Goal: Information Seeking & Learning: Learn about a topic

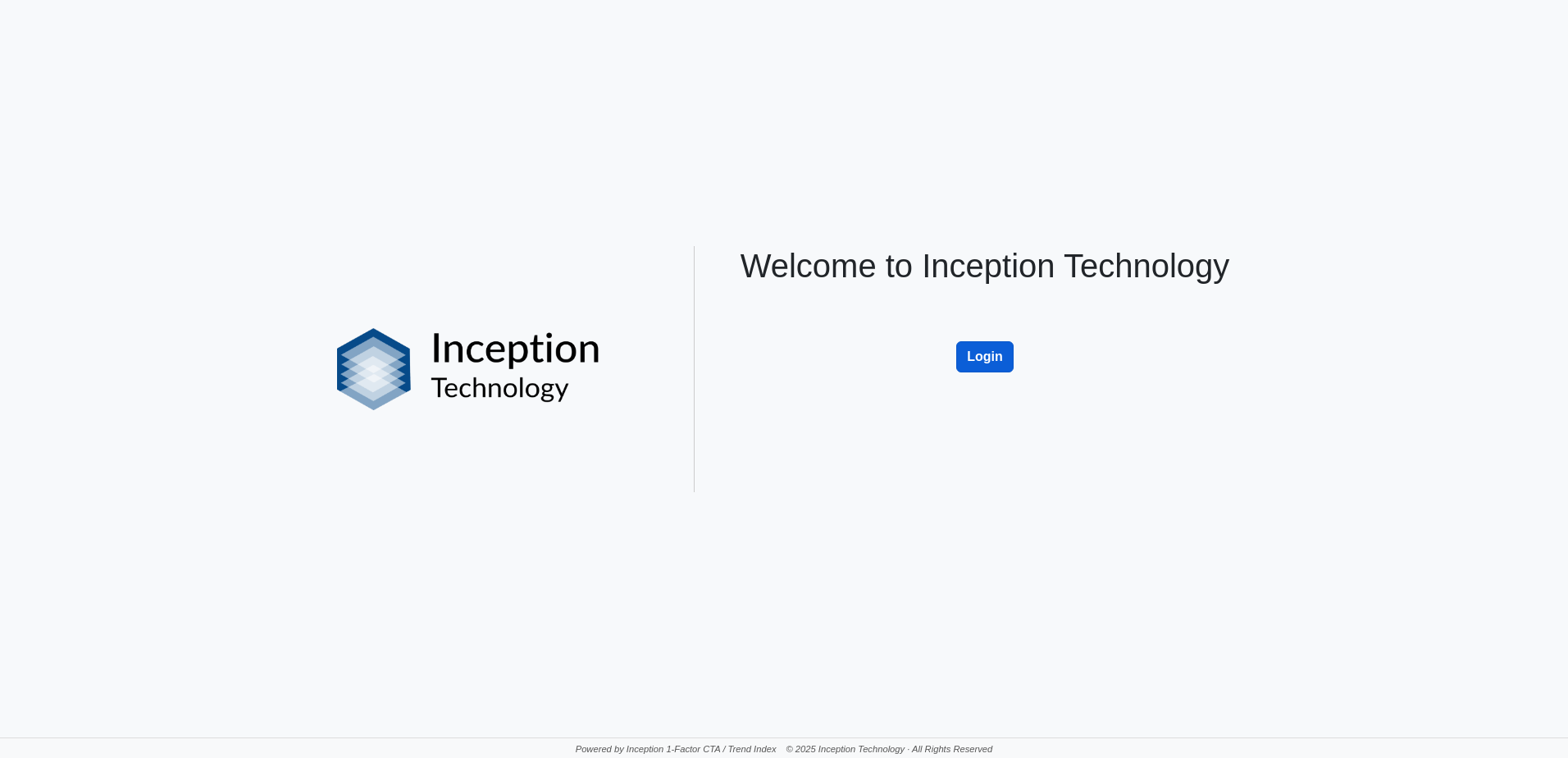
click at [755, 359] on button "Login" at bounding box center [985, 356] width 57 height 31
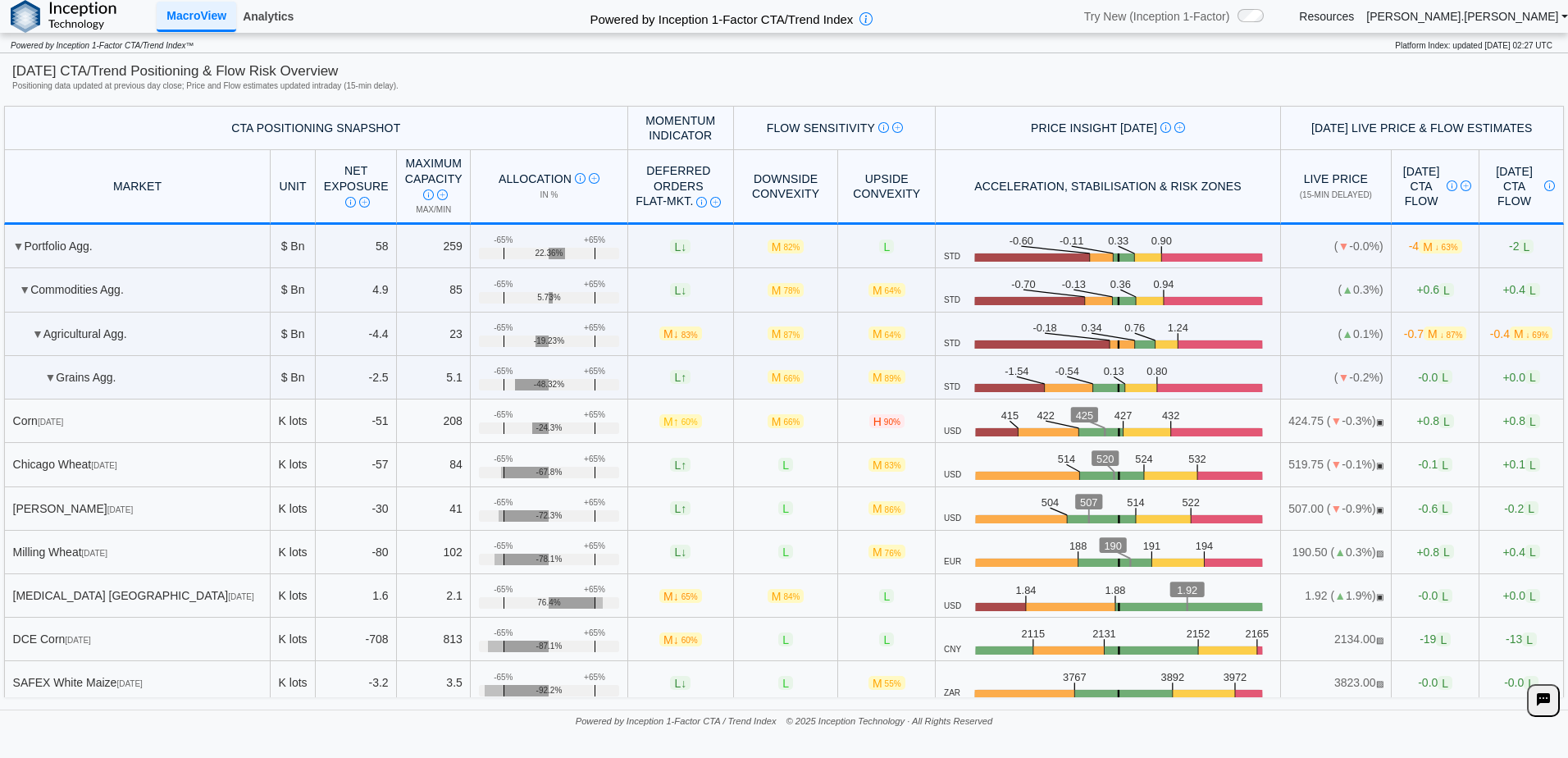
click at [266, 14] on link "Analytics" at bounding box center [268, 17] width 64 height 28
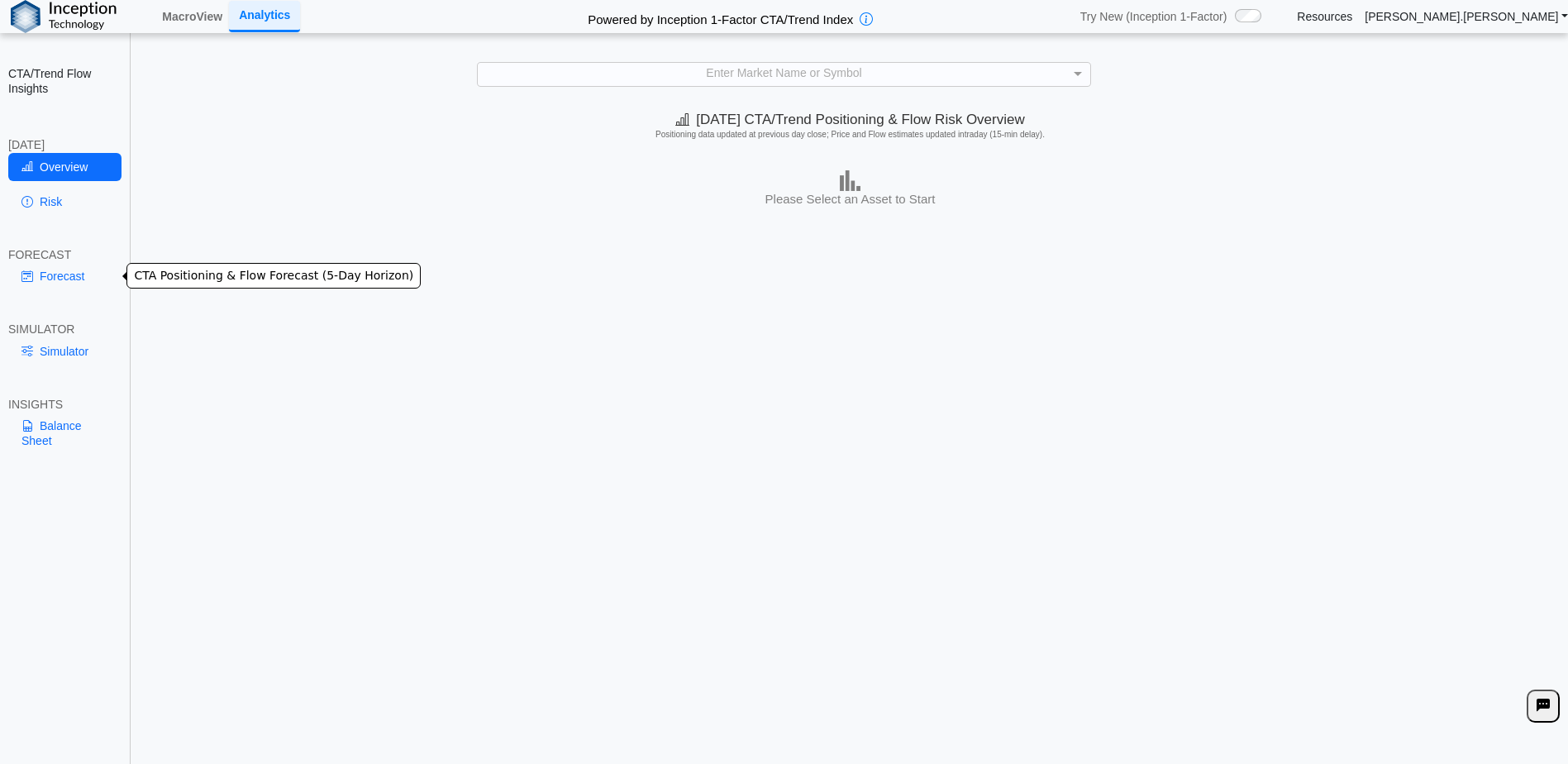
click at [73, 268] on link "Forecast" at bounding box center [65, 276] width 113 height 28
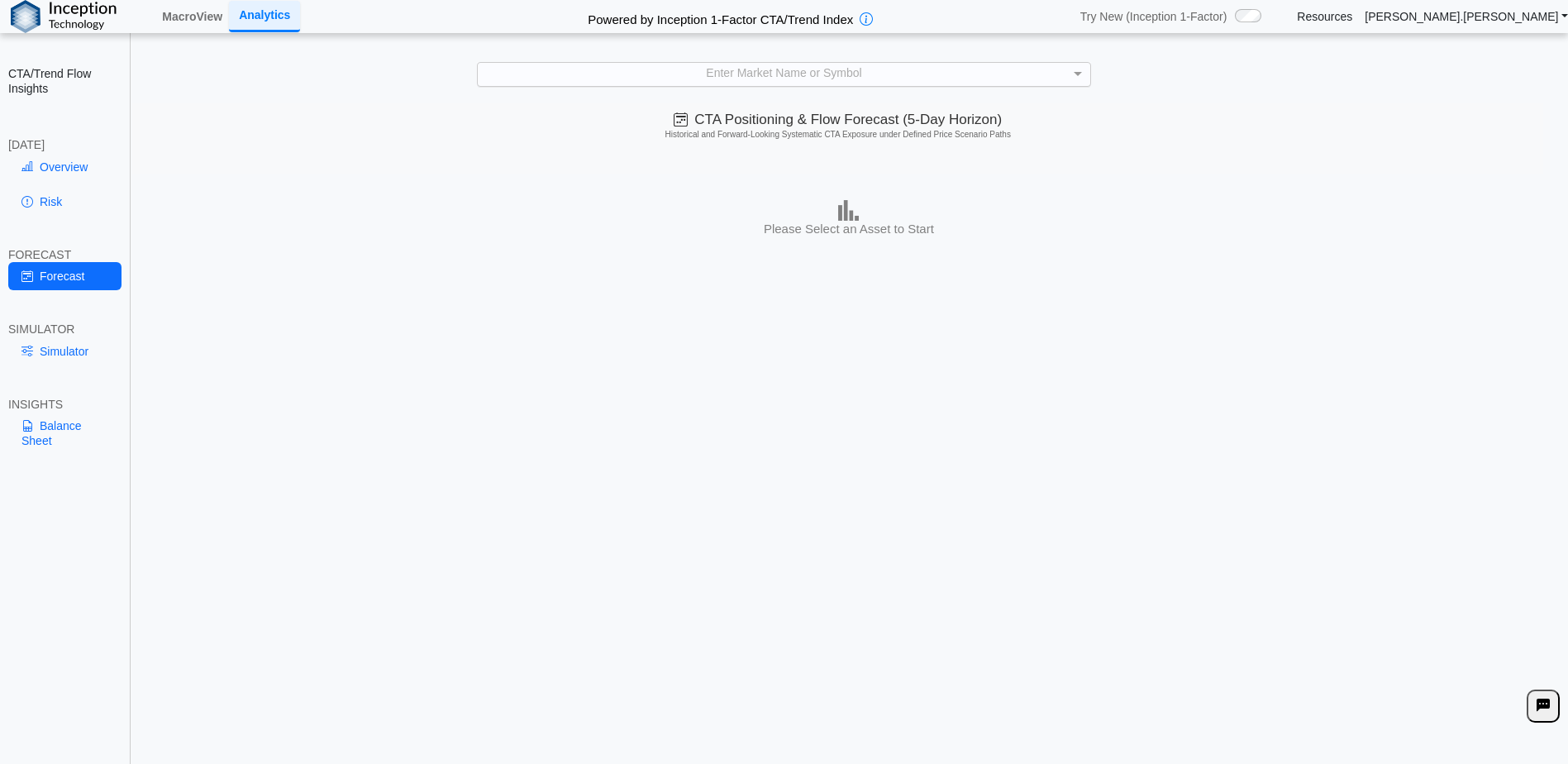
click at [850, 73] on div "Enter Market Name or Symbol" at bounding box center [784, 74] width 612 height 24
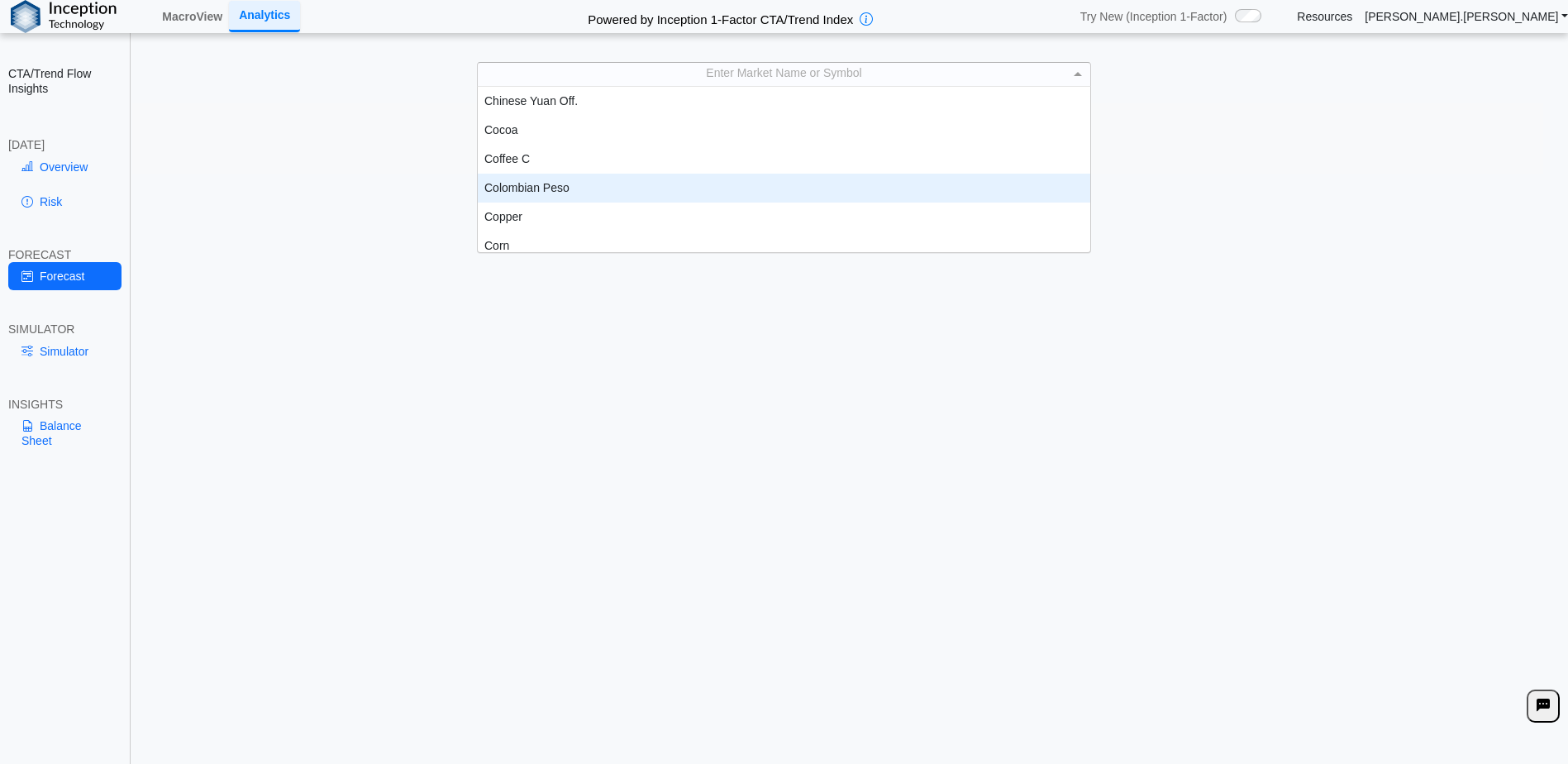
scroll to position [661, 0]
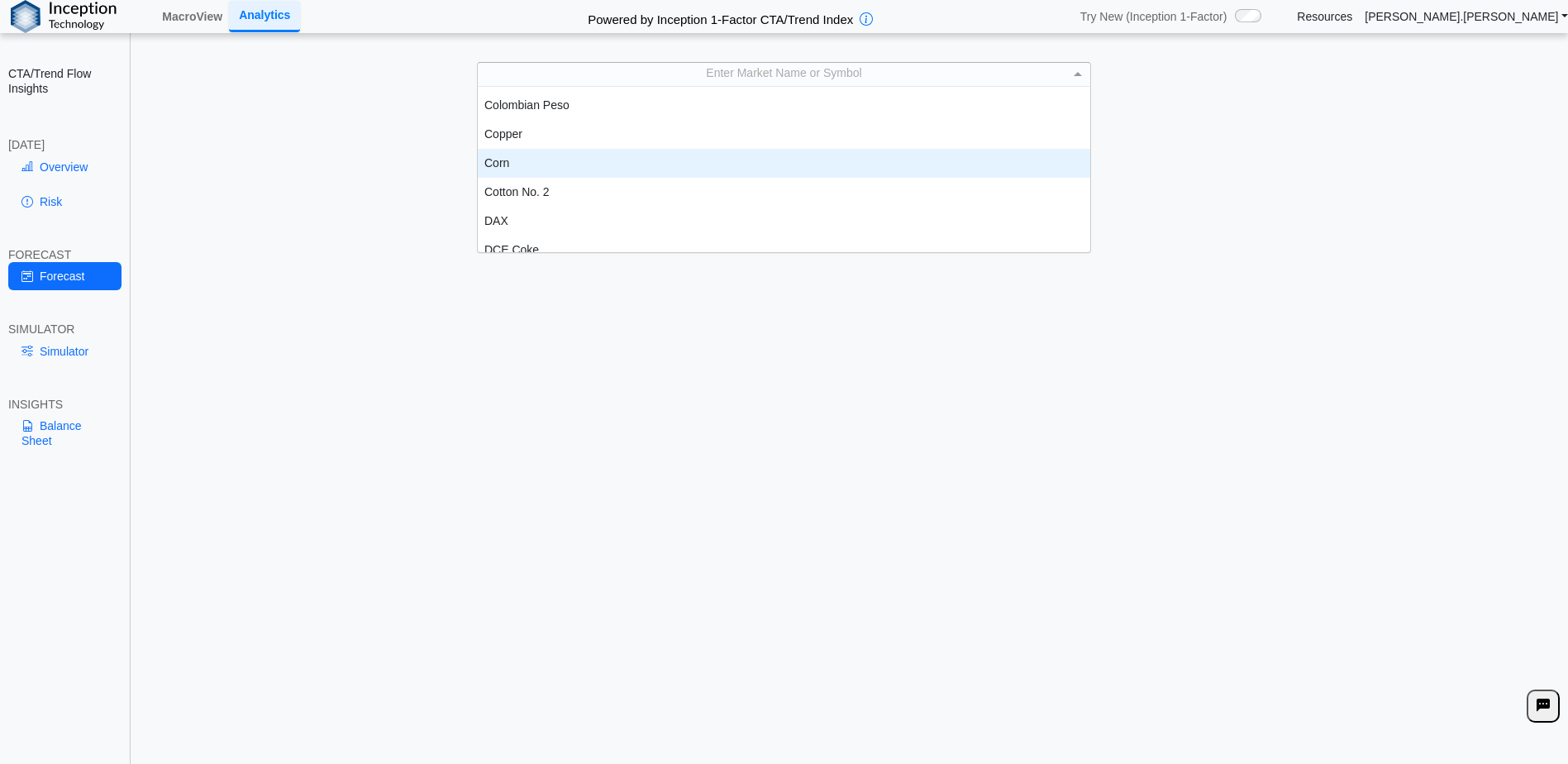
click at [584, 171] on div "Corn" at bounding box center [784, 163] width 612 height 29
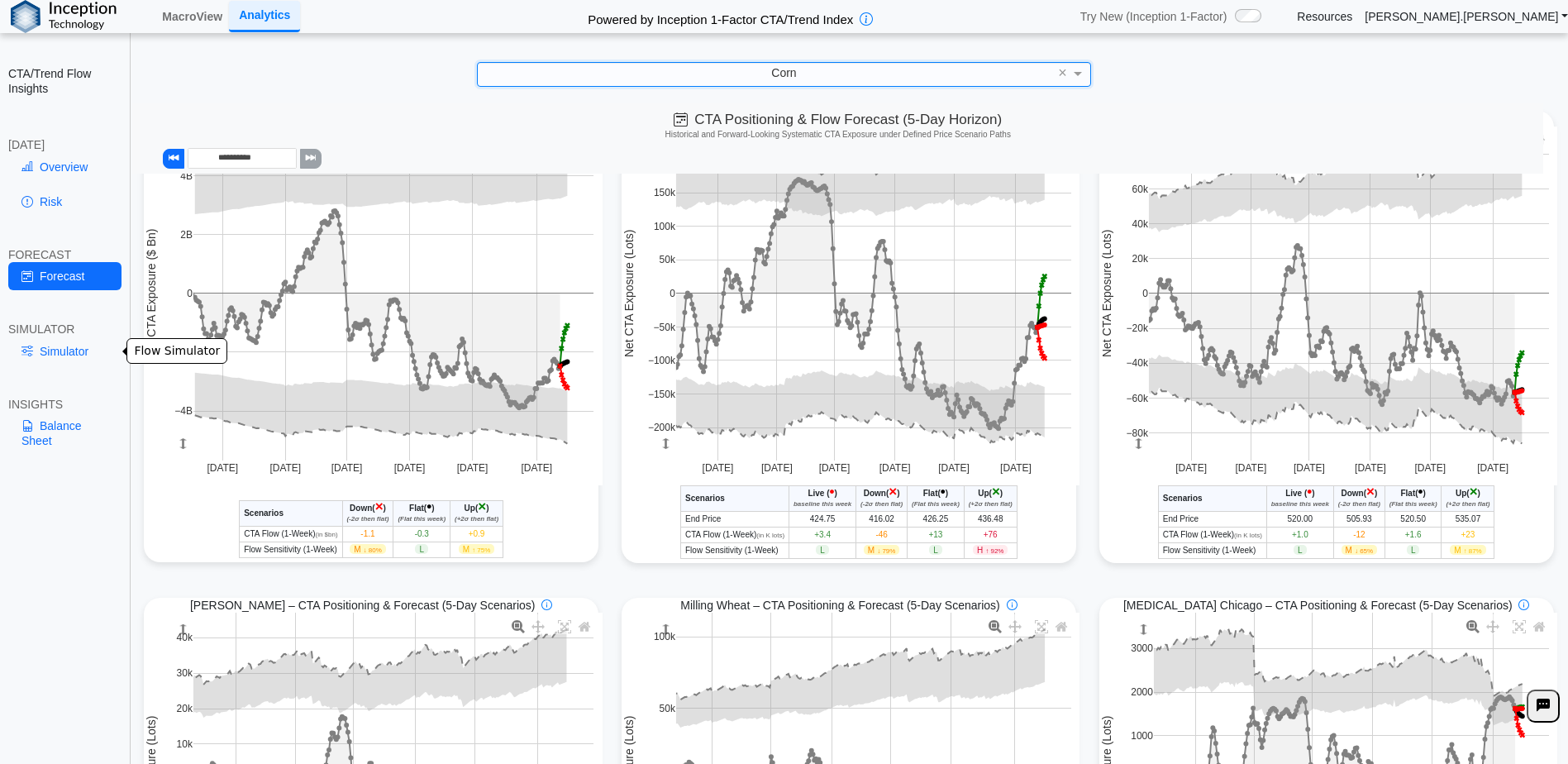
click at [84, 347] on link "Simulator" at bounding box center [65, 351] width 113 height 28
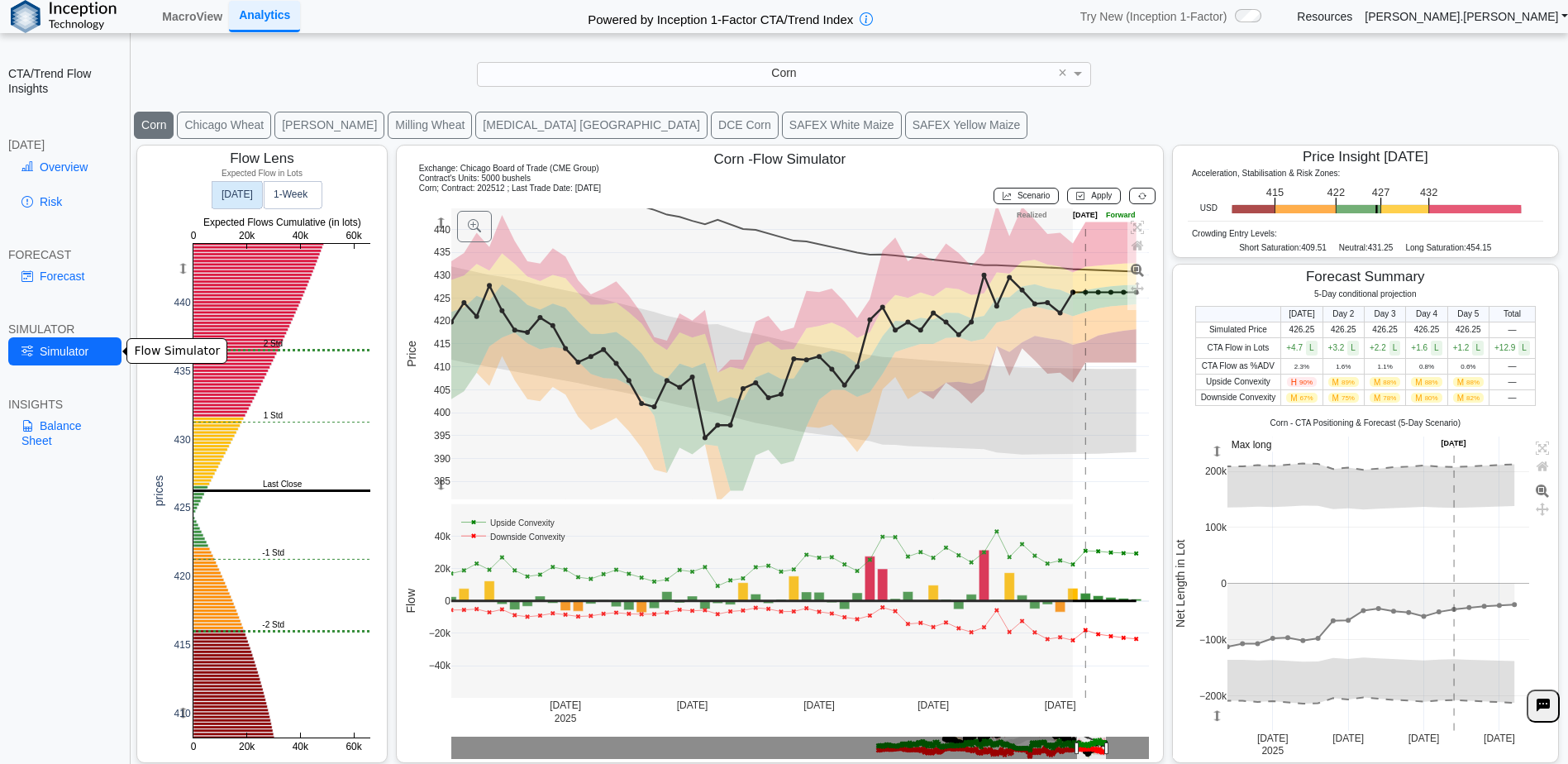
scroll to position [27, 0]
click at [59, 432] on link "Balance Sheet" at bounding box center [65, 433] width 113 height 43
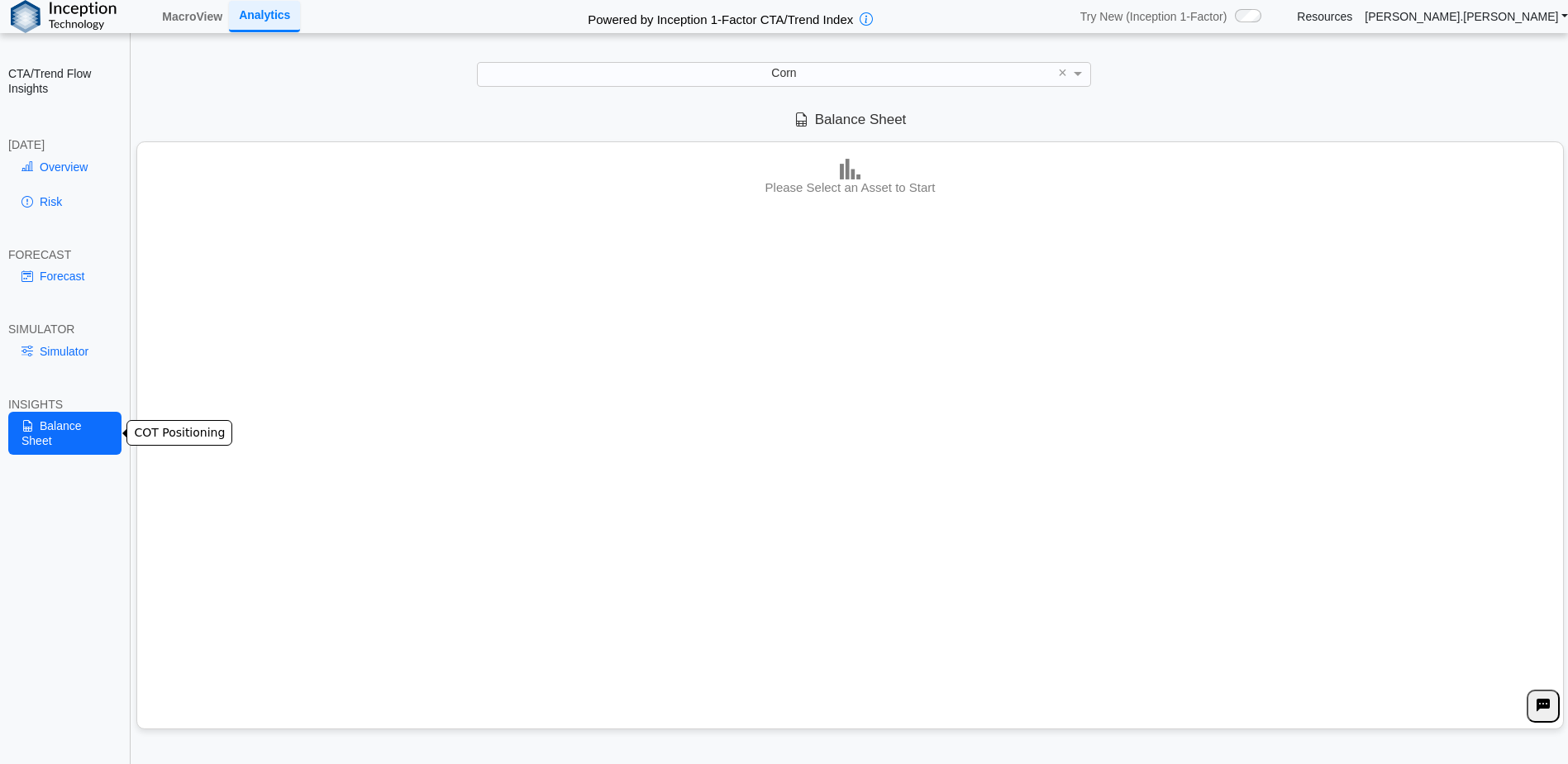
scroll to position [0, 0]
